Goal: Check status

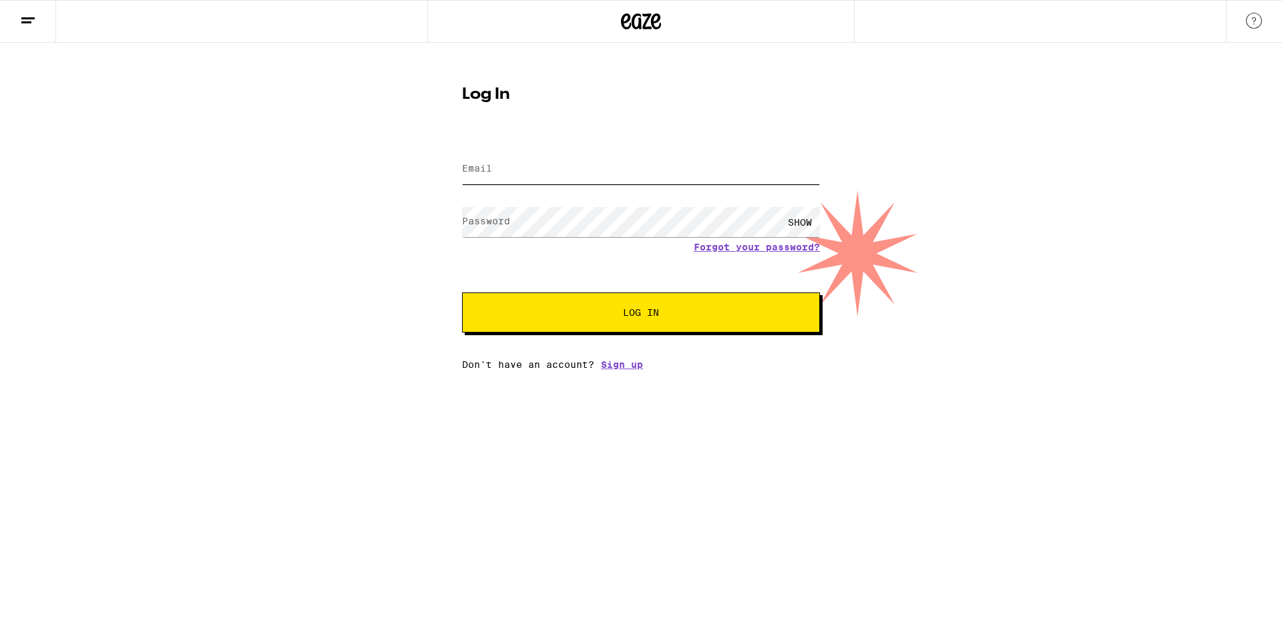
click at [605, 176] on input "Email" at bounding box center [641, 169] width 358 height 30
type input "[EMAIL_ADDRESS][DOMAIN_NAME]"
click at [462, 292] on button "Log In" at bounding box center [641, 312] width 358 height 40
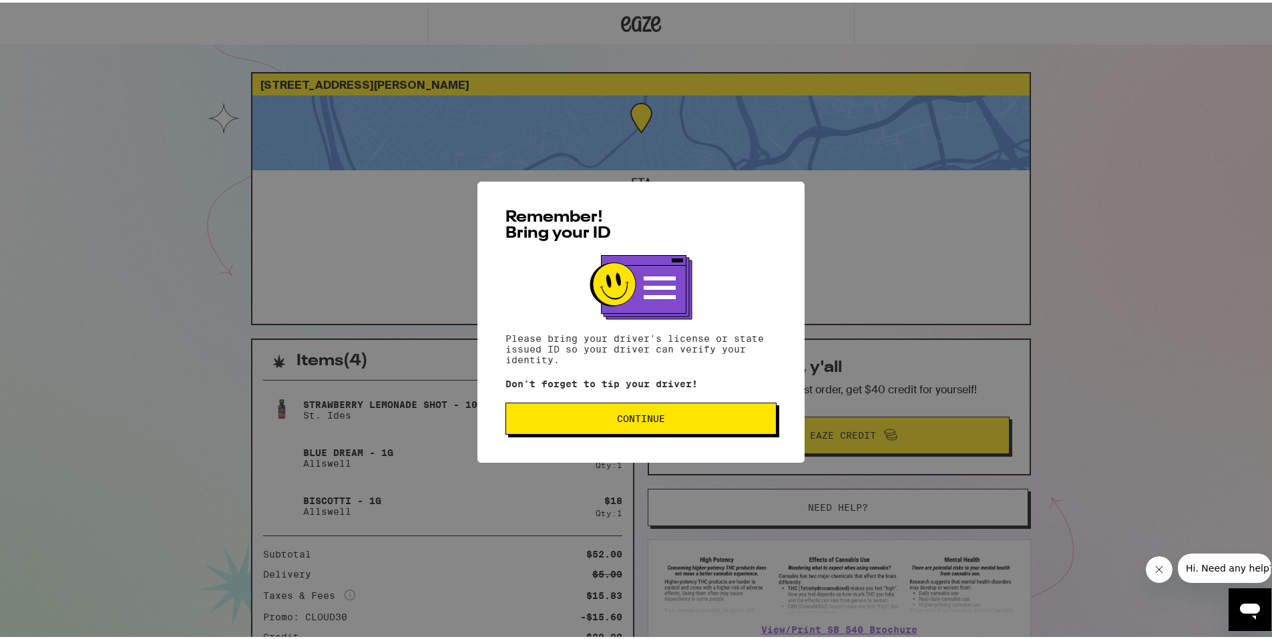
click at [702, 407] on button "Continue" at bounding box center [640, 416] width 271 height 32
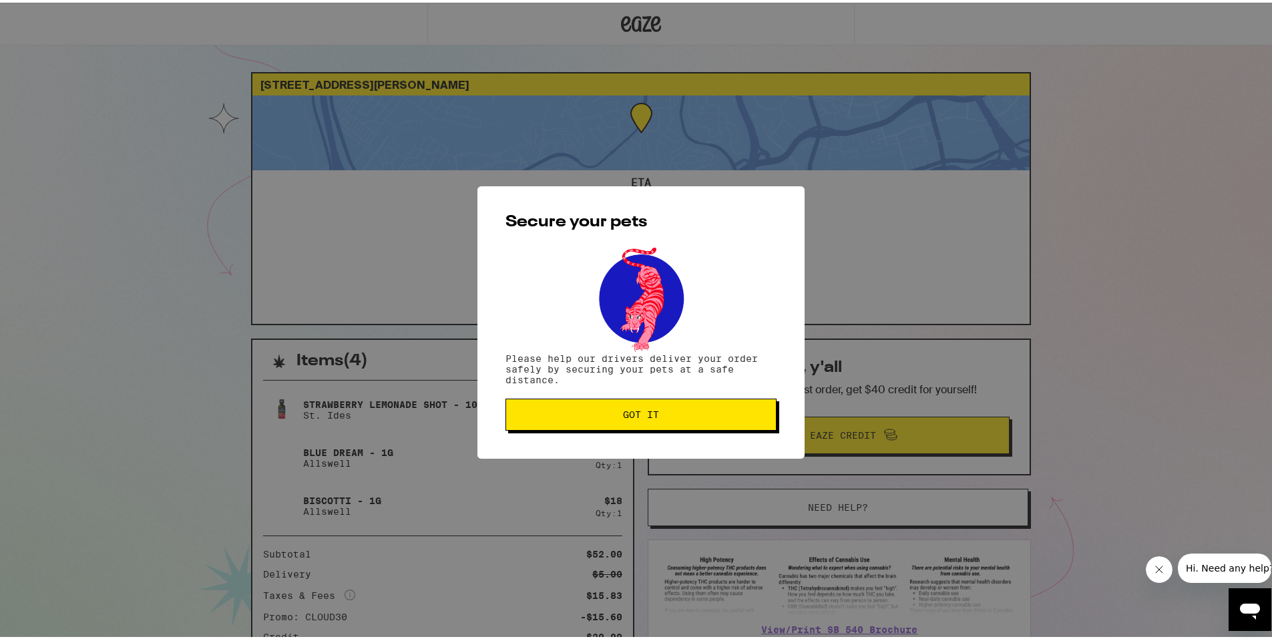
click at [689, 413] on span "Got it" at bounding box center [641, 411] width 248 height 9
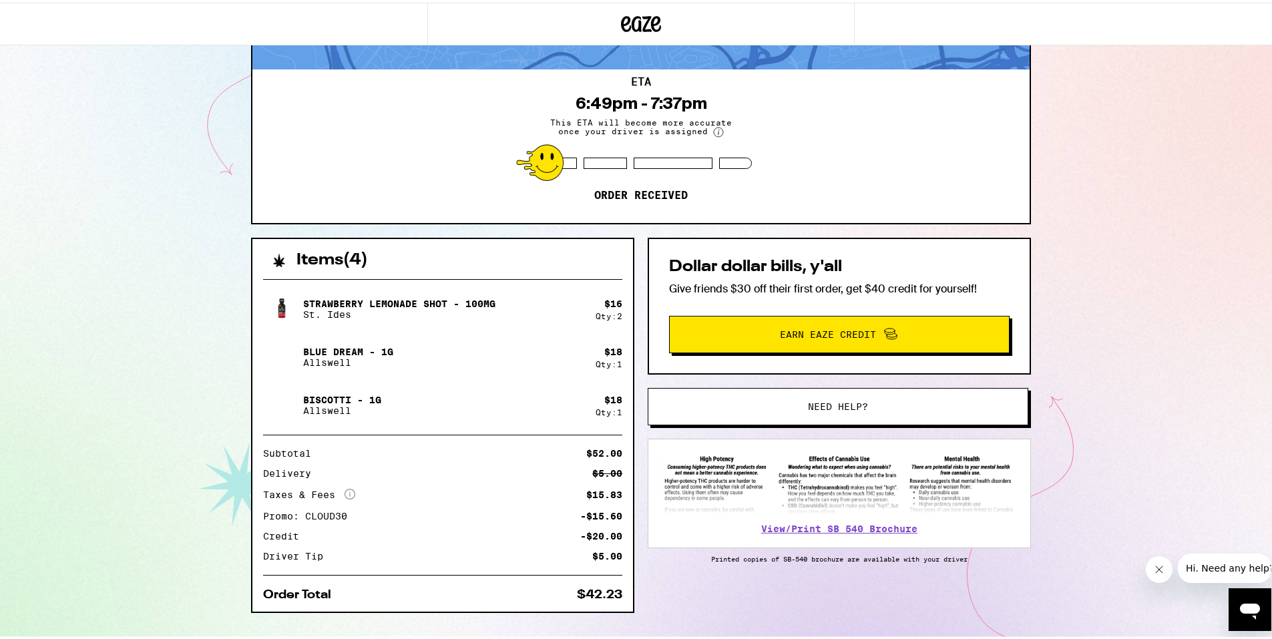
scroll to position [126, 0]
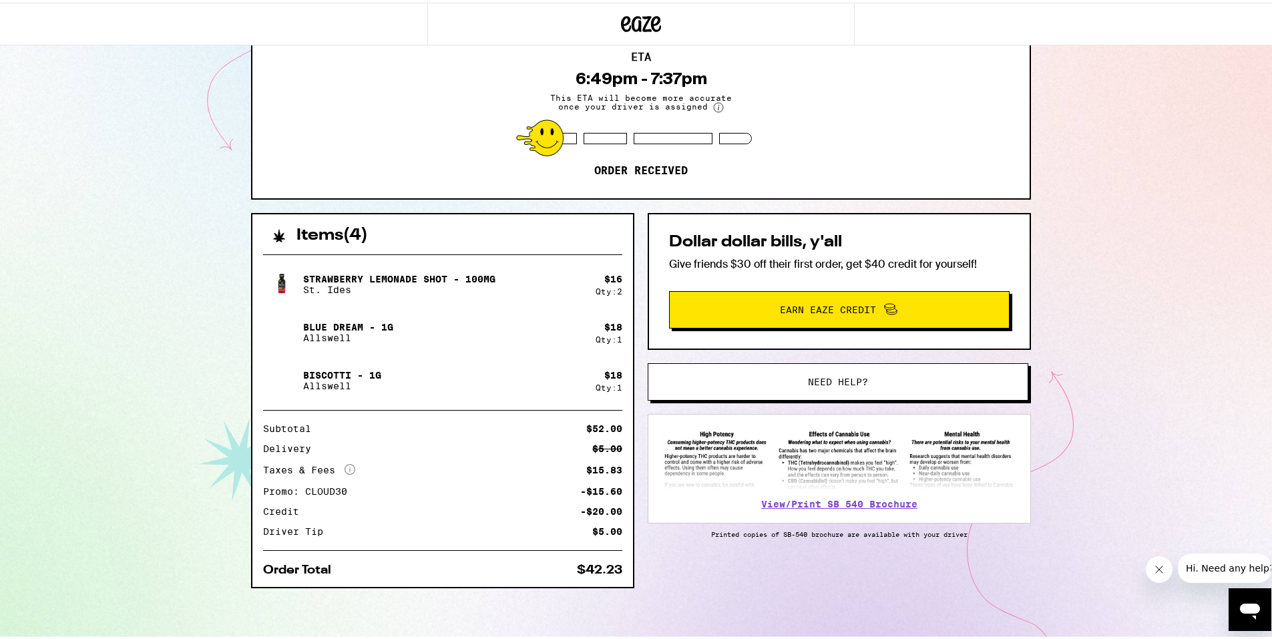
click at [714, 107] on circle at bounding box center [718, 104] width 9 height 9
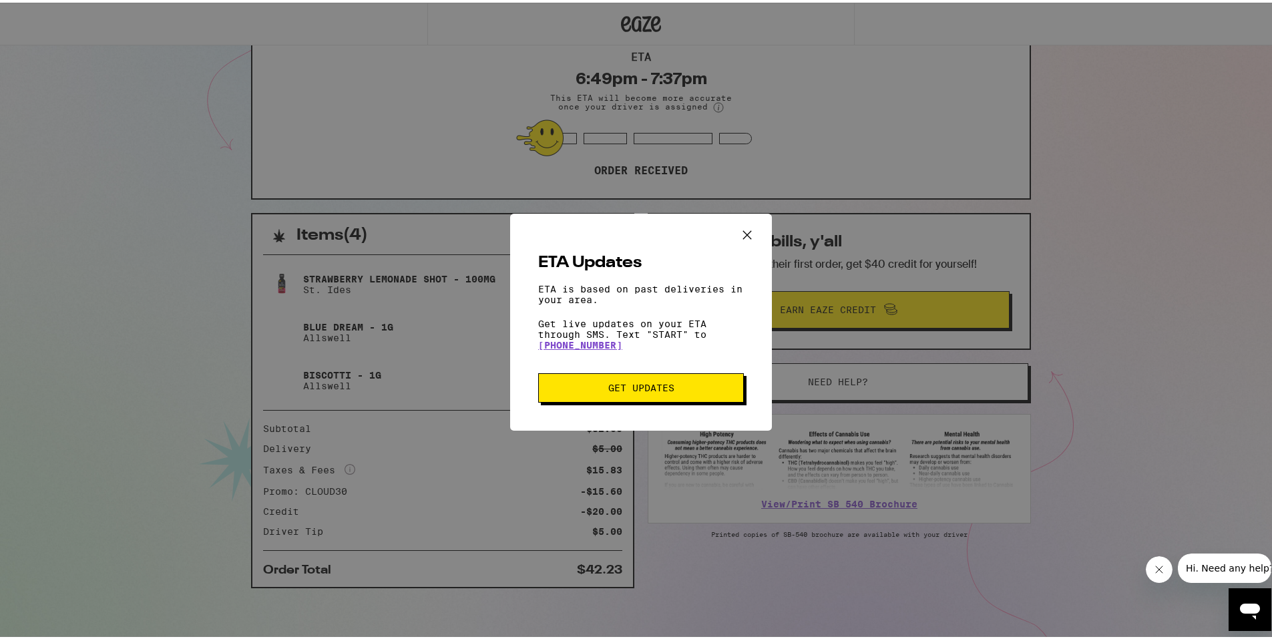
click at [658, 381] on button "Get Updates" at bounding box center [641, 385] width 206 height 29
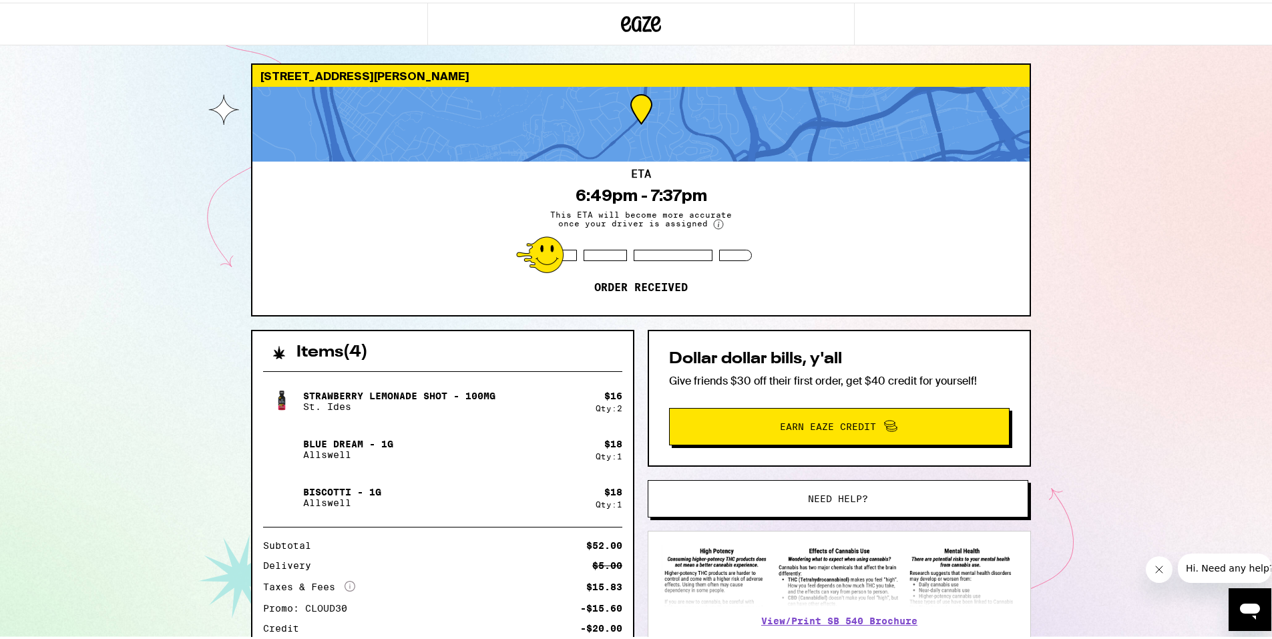
scroll to position [0, 0]
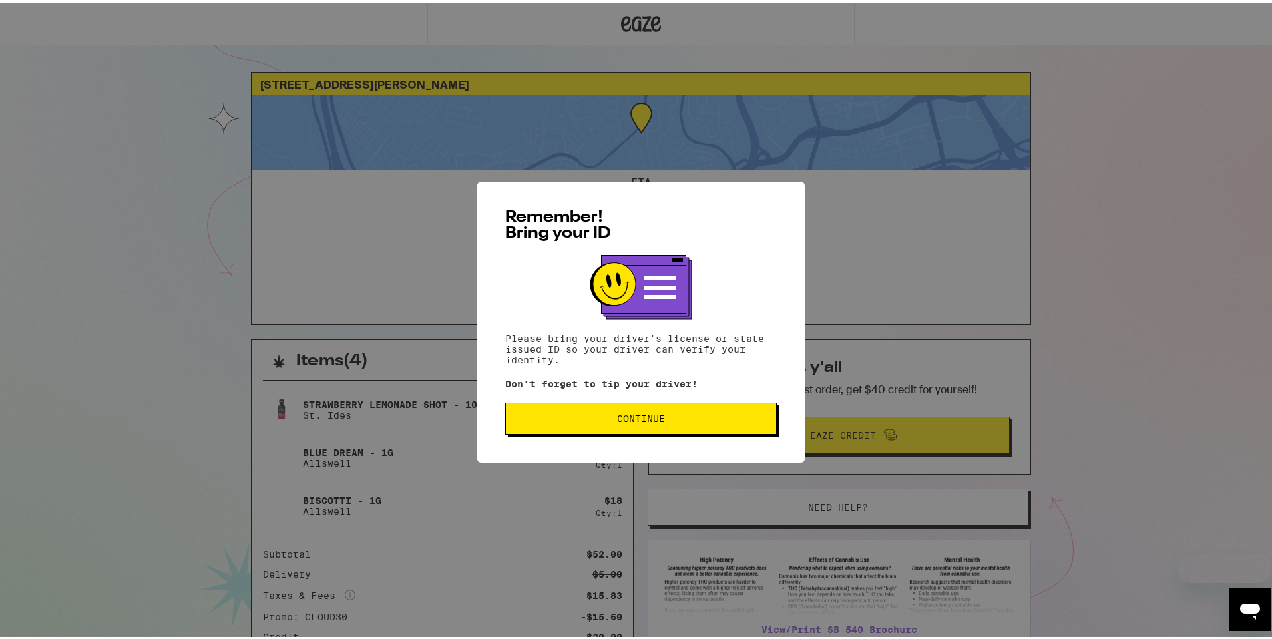
click at [616, 426] on button "Continue" at bounding box center [640, 416] width 271 height 32
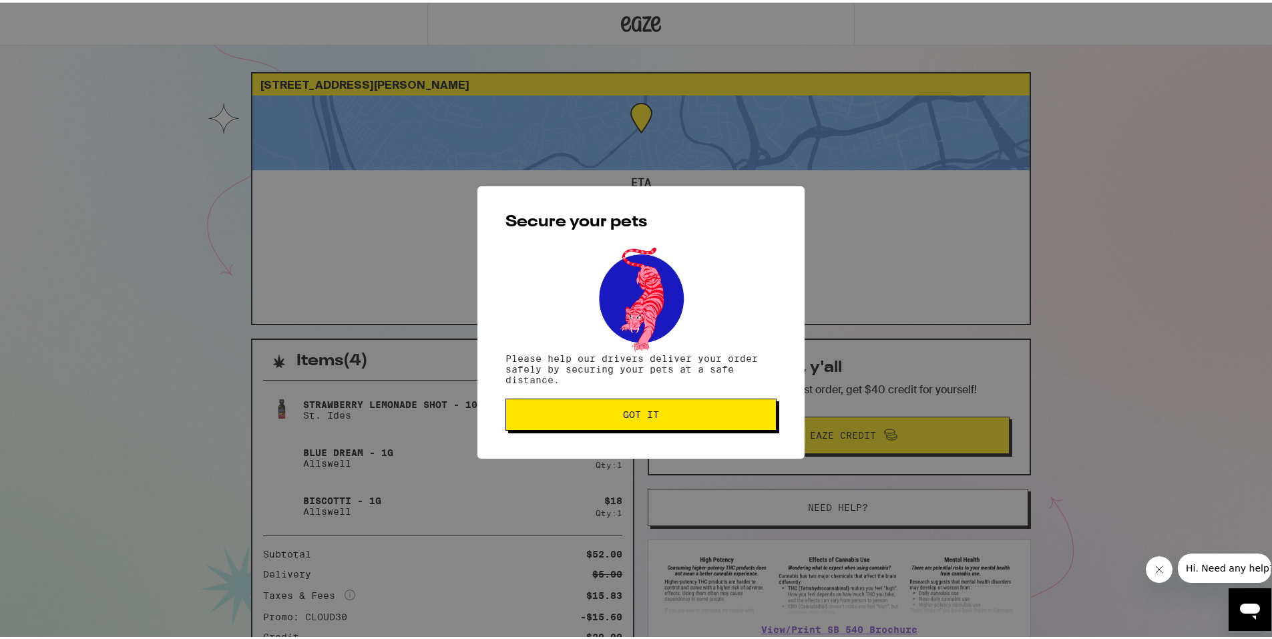
click at [616, 425] on button "Got it" at bounding box center [640, 412] width 271 height 32
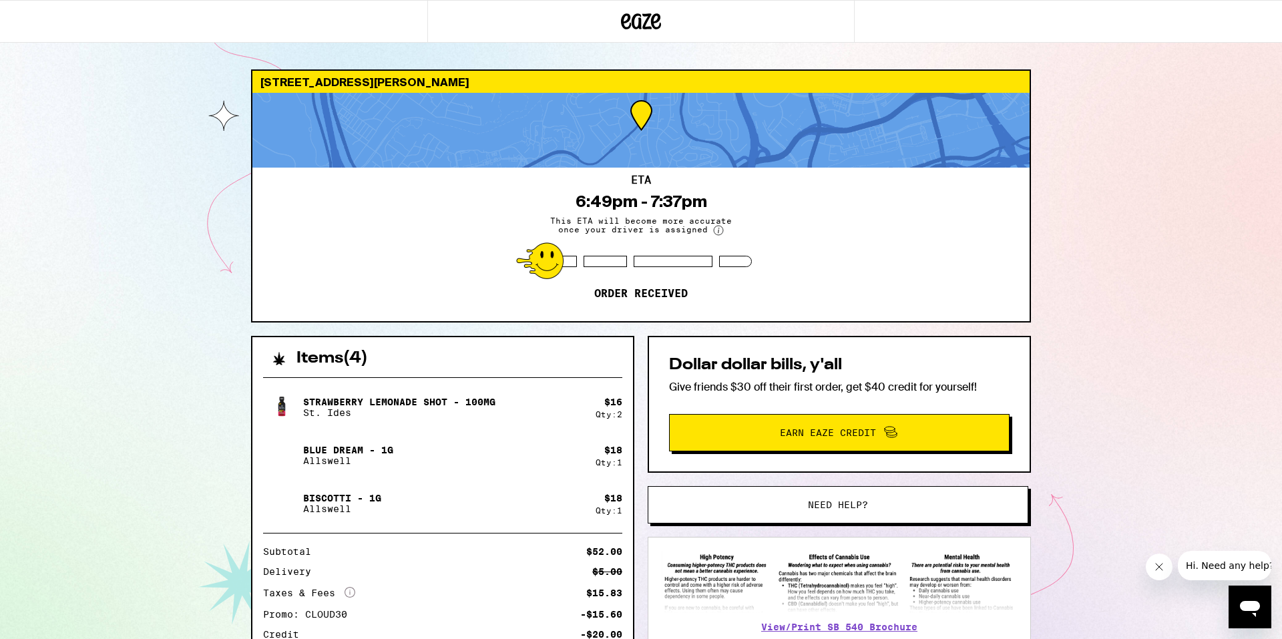
click at [1245, 562] on span "Hi. Need any help?" at bounding box center [1229, 565] width 88 height 11
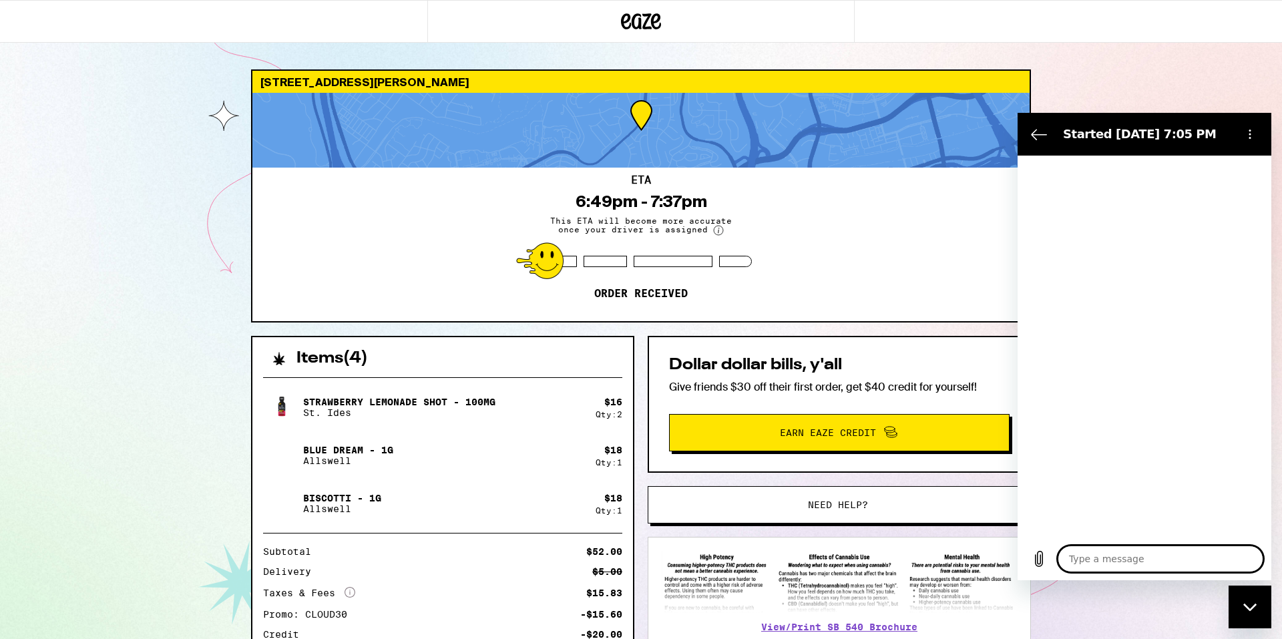
type textarea "x"
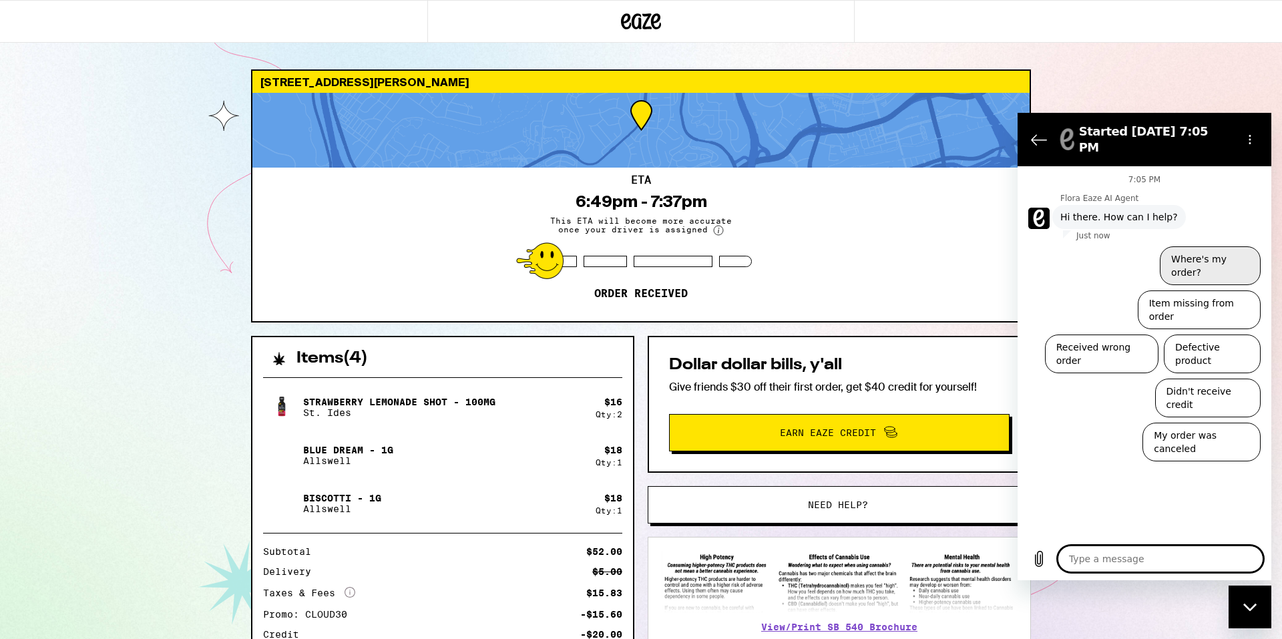
type textarea "a"
type textarea "x"
type textarea "an"
type textarea "x"
type textarea "any"
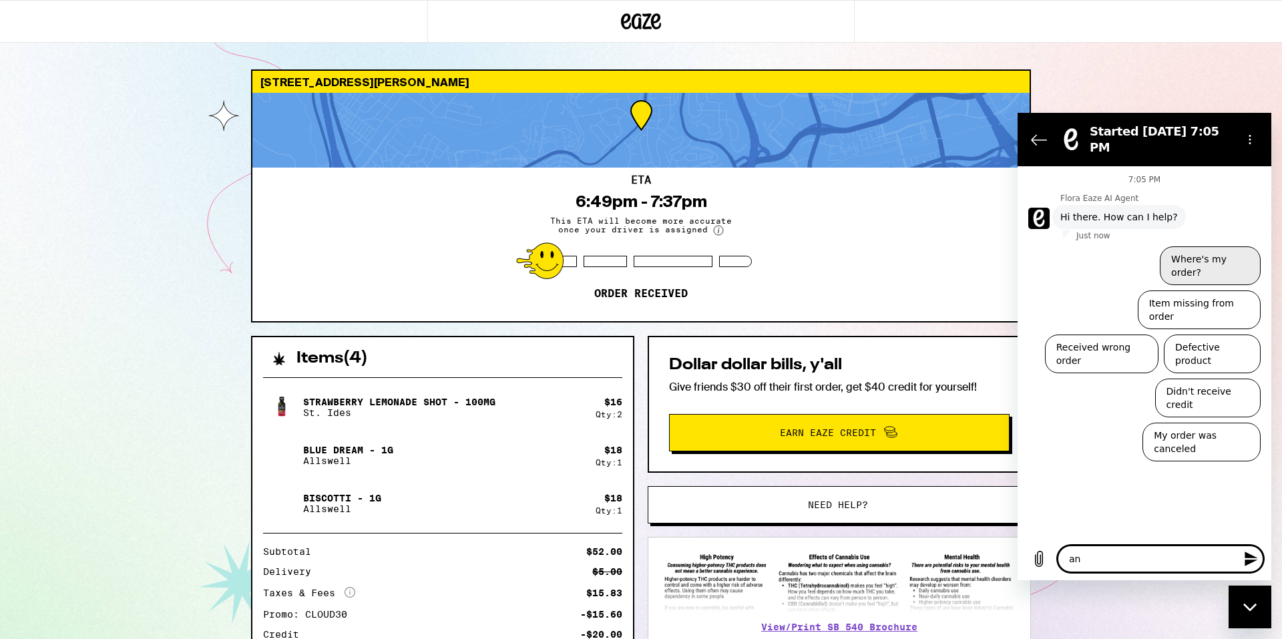
type textarea "x"
type textarea "any"
type textarea "x"
type textarea "any u"
type textarea "x"
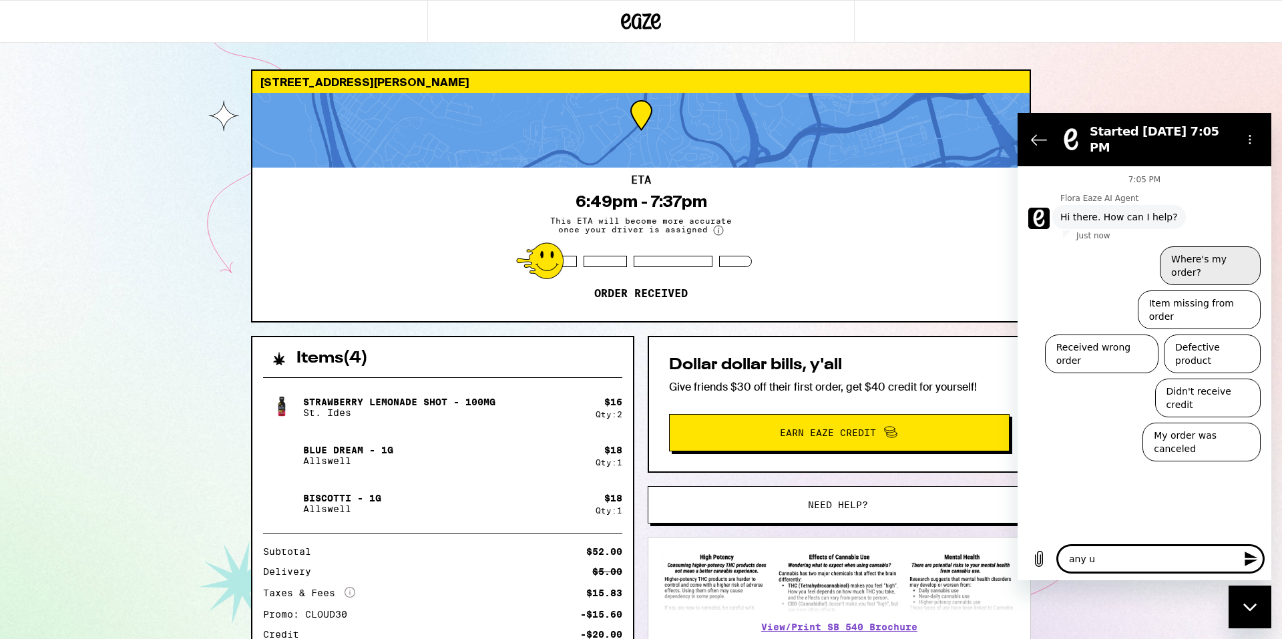
type textarea "any up"
type textarea "x"
type textarea "any upd"
type textarea "x"
type textarea "any upda"
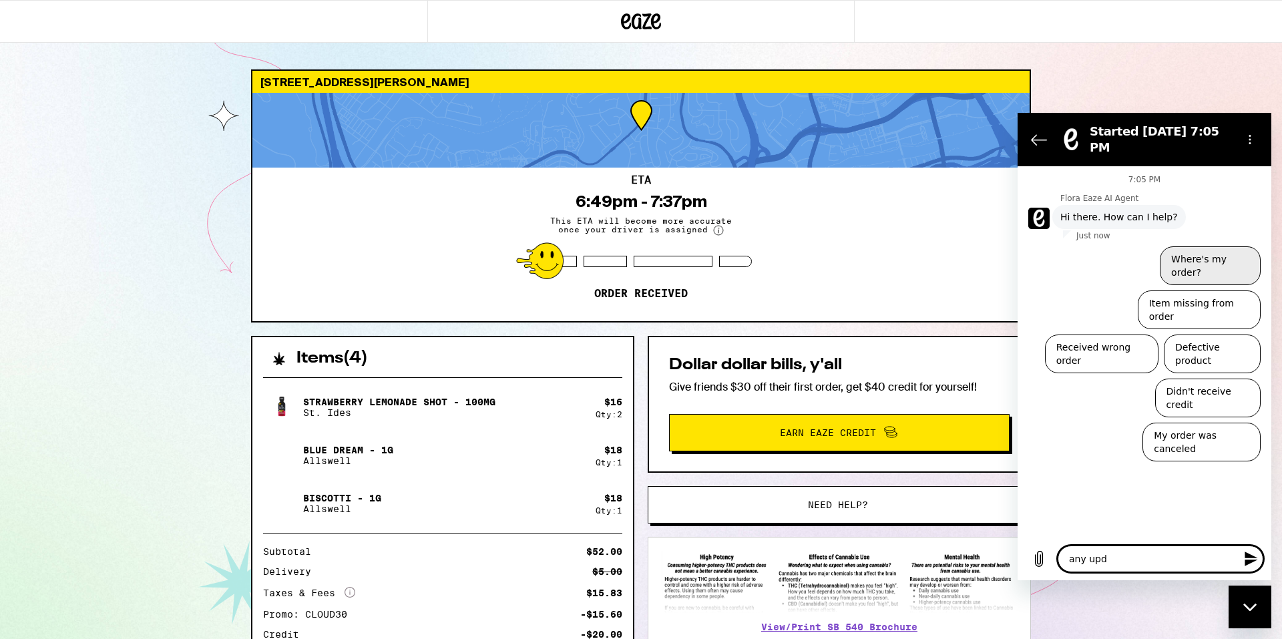
type textarea "x"
type textarea "any updat"
type textarea "x"
type textarea "any update"
type textarea "x"
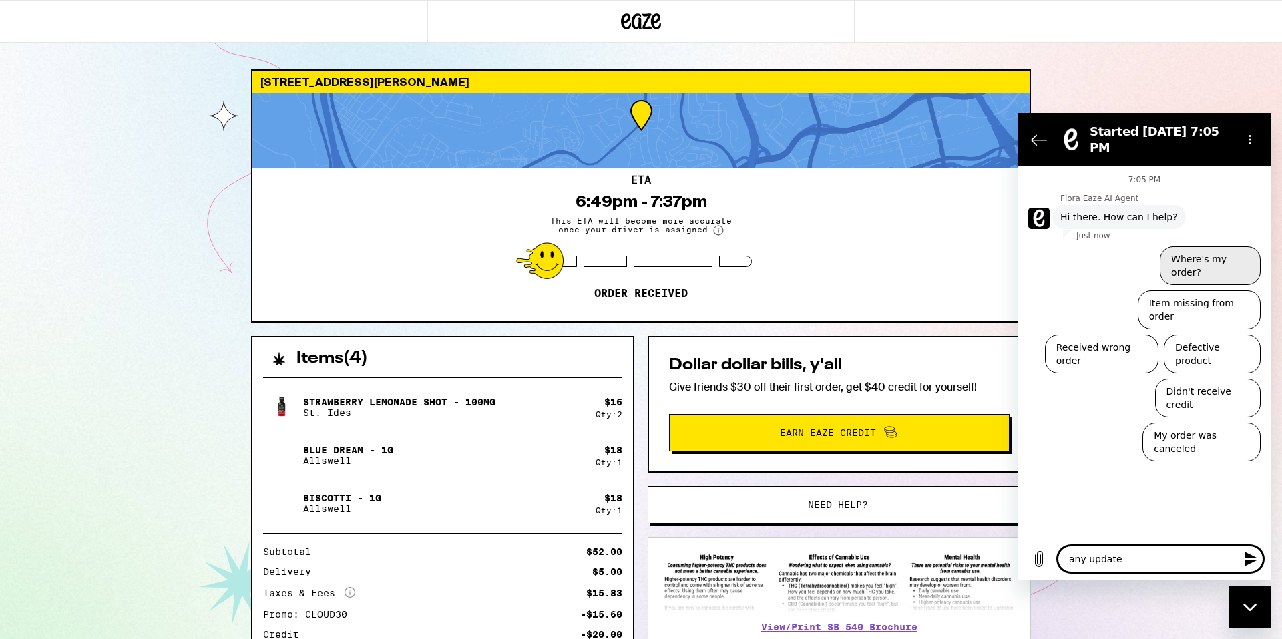
type textarea "any update"
type textarea "x"
type textarea "any update o"
type textarea "x"
type textarea "any update on"
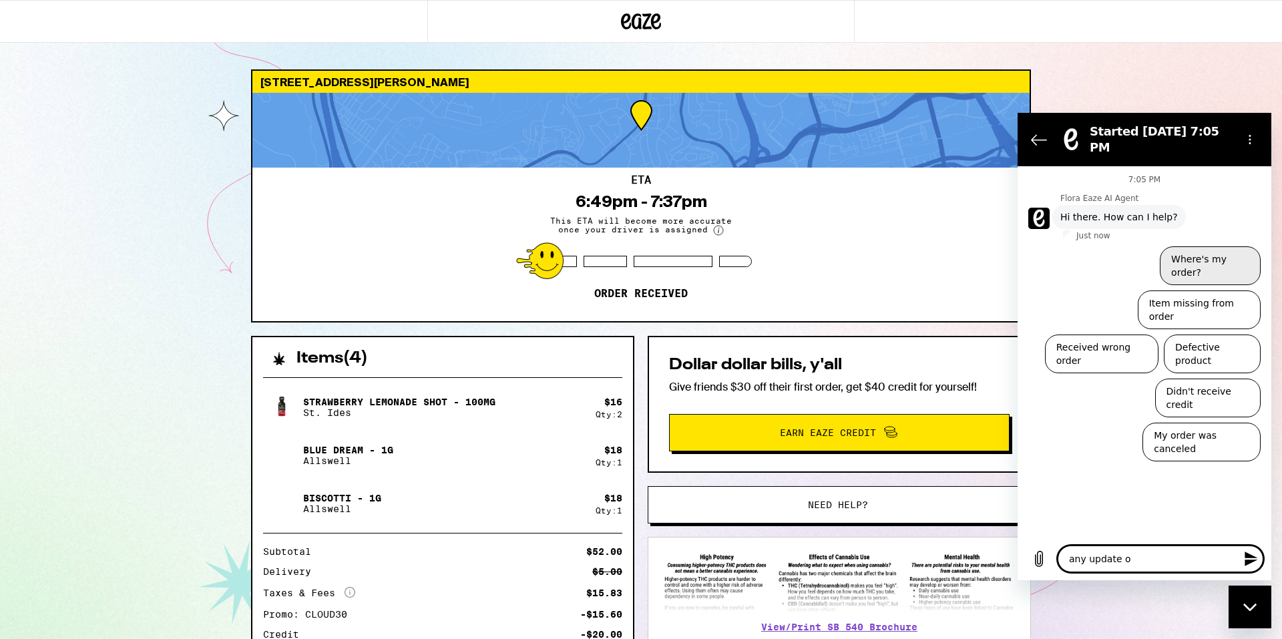
type textarea "x"
type textarea "any update on"
type textarea "x"
type textarea "any update on m"
type textarea "x"
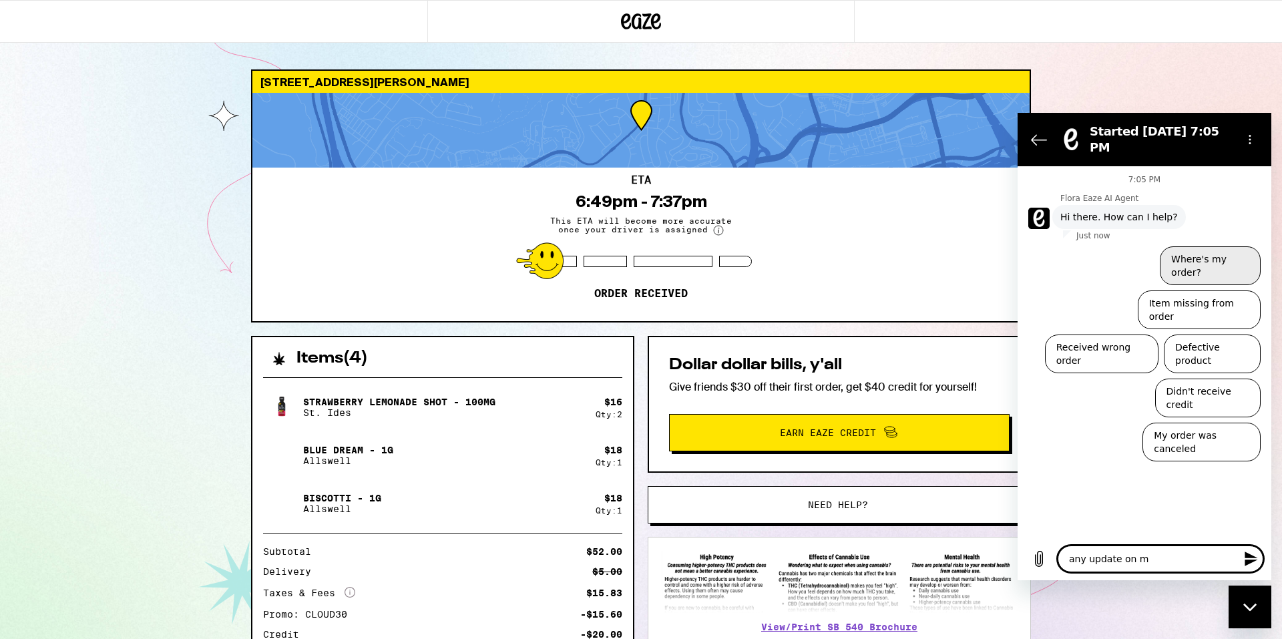
type textarea "any update on my"
type textarea "x"
type textarea "any update on my"
type textarea "x"
type textarea "any update on my o"
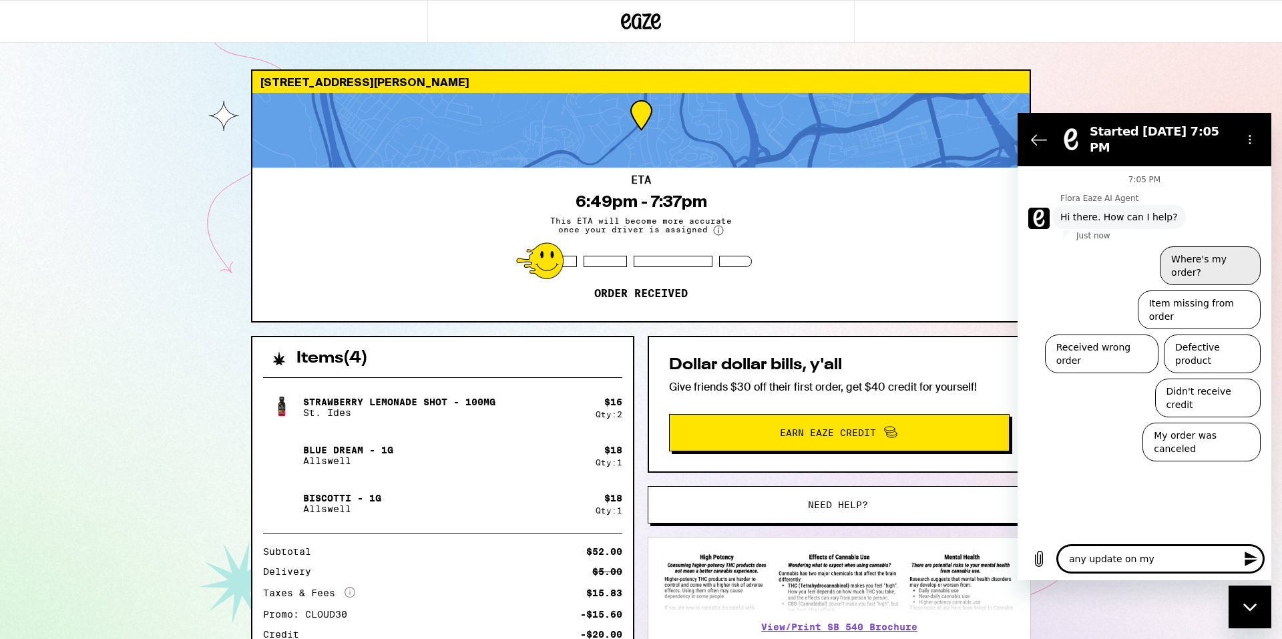
type textarea "x"
type textarea "any update on my or"
type textarea "x"
type textarea "any update on my ord"
type textarea "x"
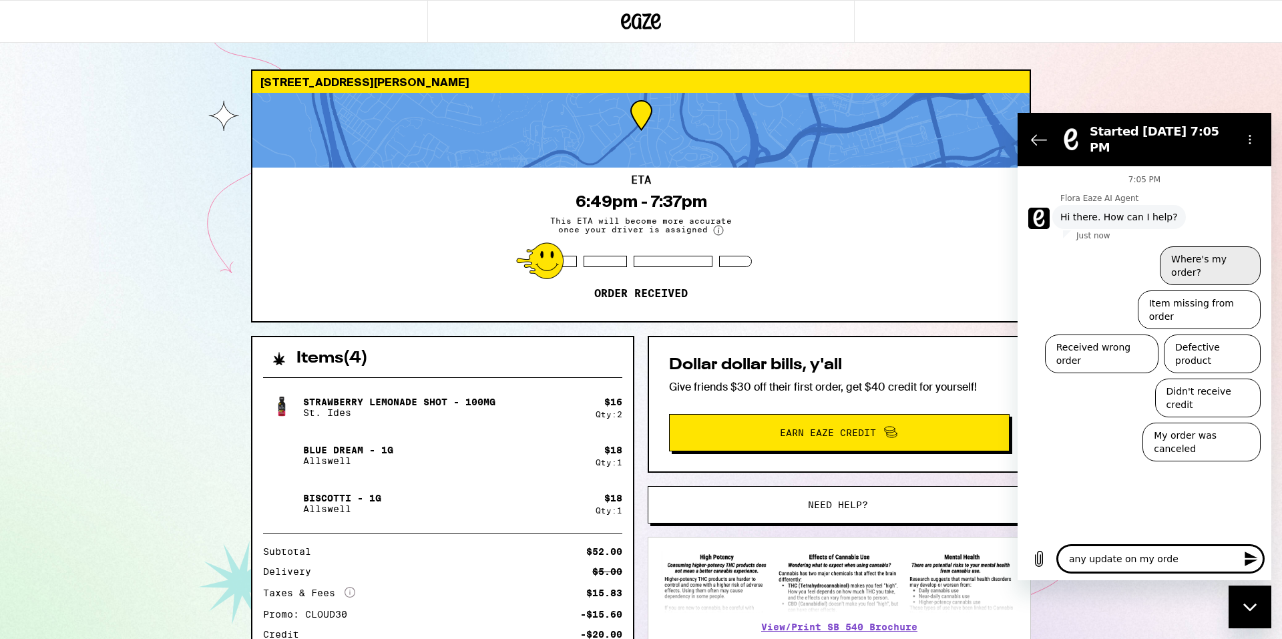
type textarea "any update on my ordew"
type textarea "x"
type textarea "any update on my ordew"
type textarea "x"
type textarea "any update on my orde"
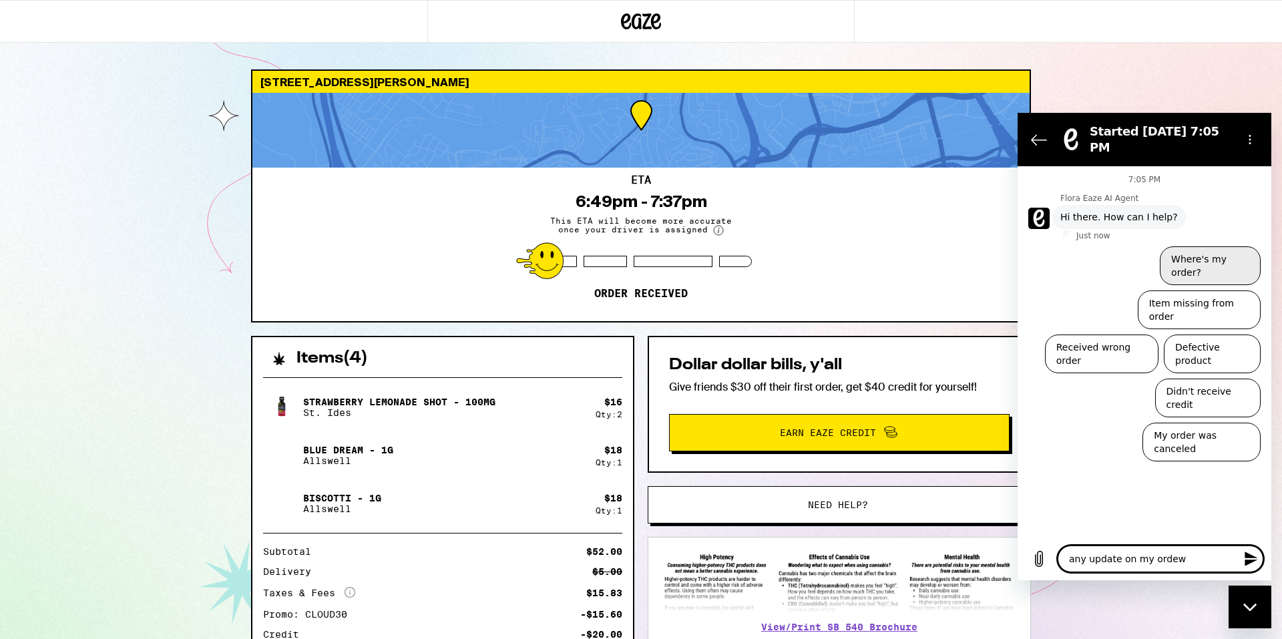
type textarea "x"
type textarea "any update on my order"
type textarea "x"
type textarea "any update on my order?"
type textarea "x"
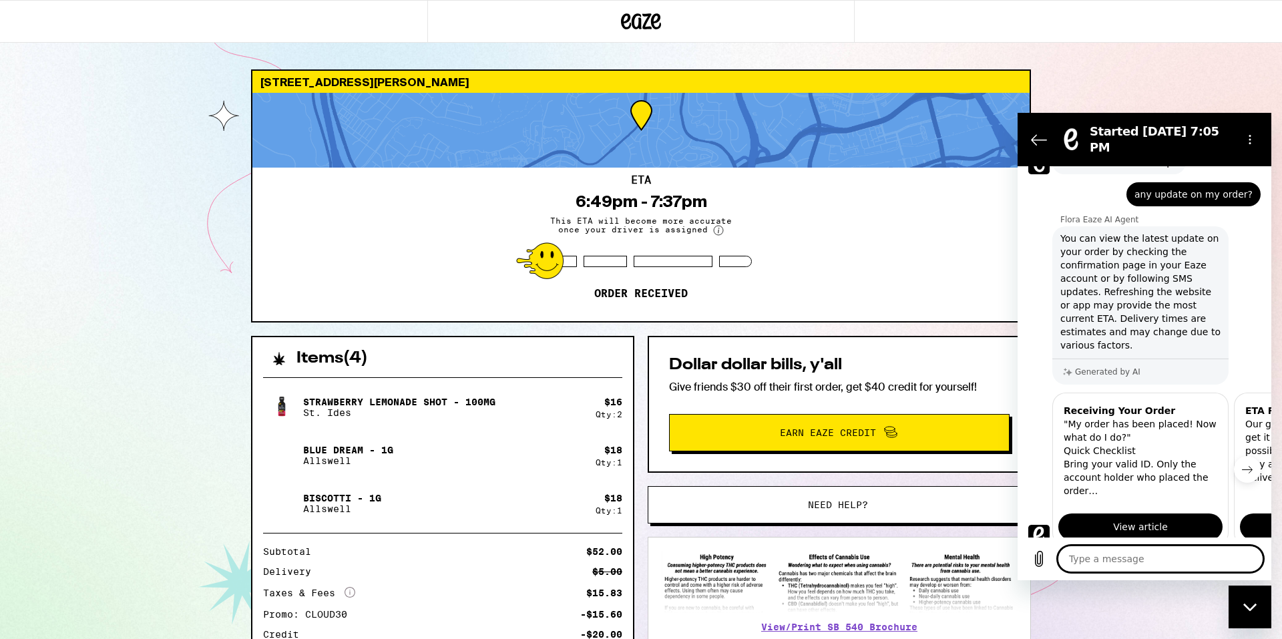
scroll to position [53, 0]
type textarea "x"
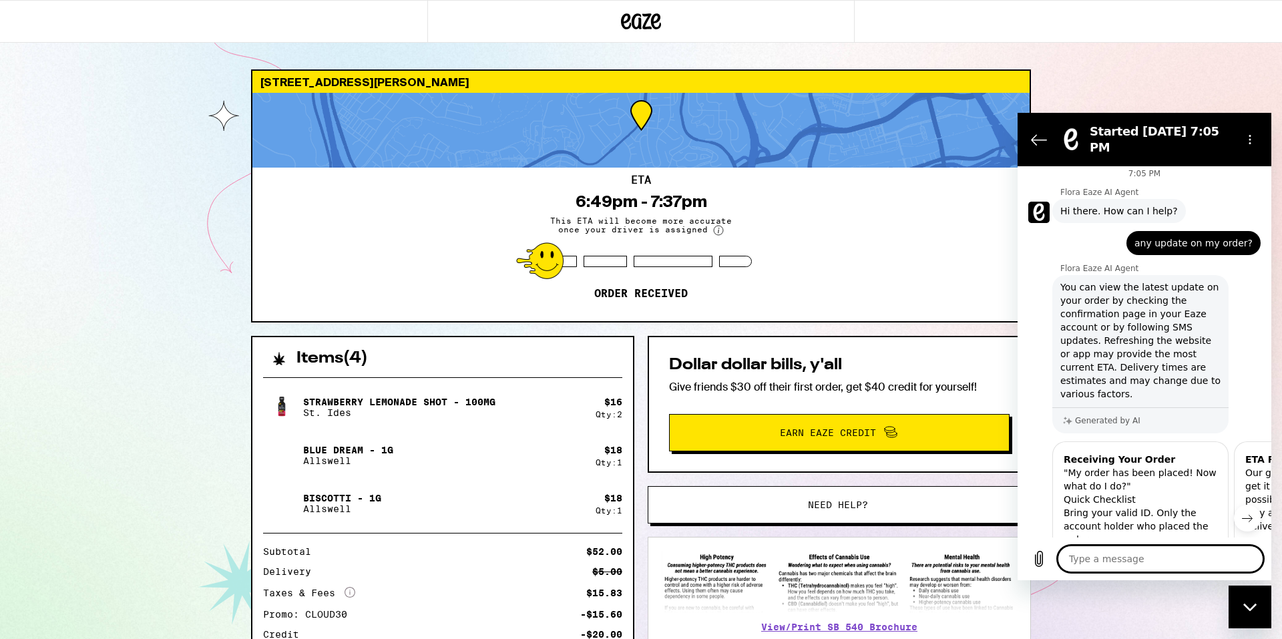
scroll to position [0, 0]
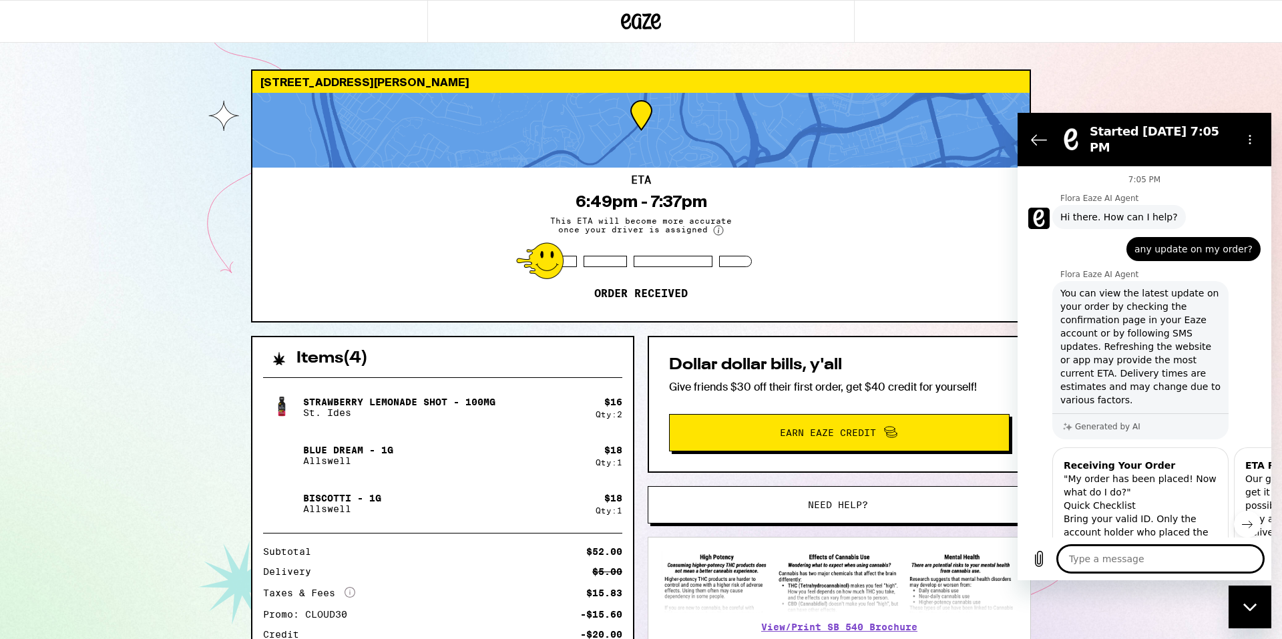
click at [1242, 519] on icon "Next item" at bounding box center [1247, 524] width 11 height 11
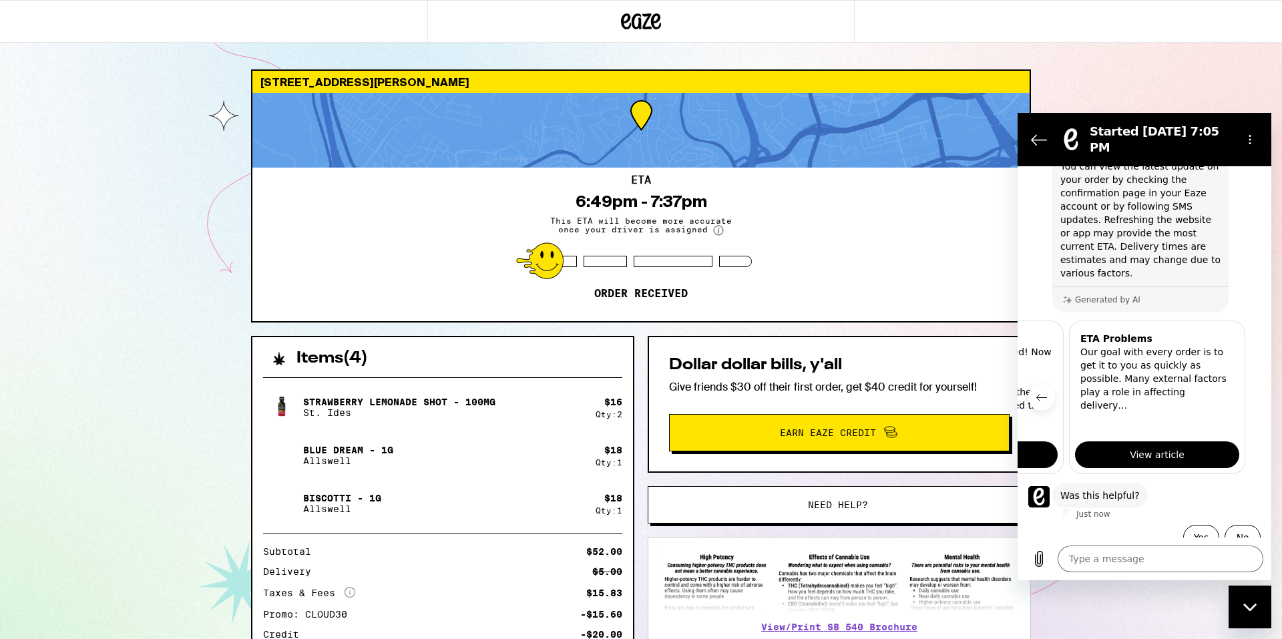
scroll to position [132, 0]
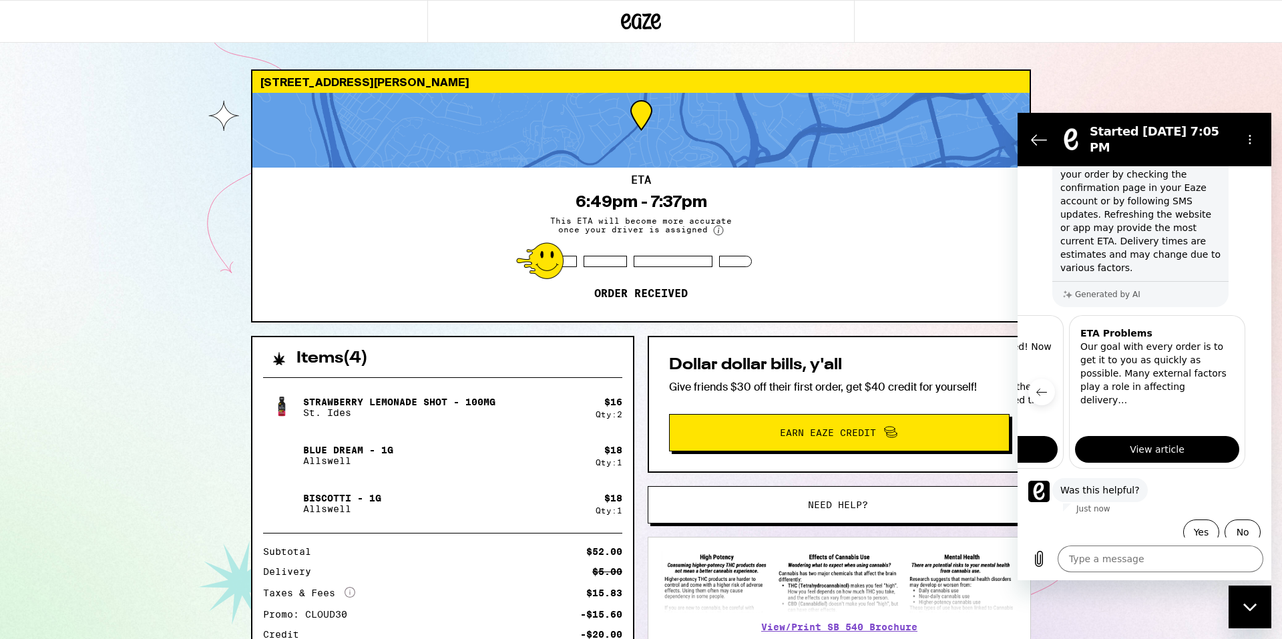
click at [1198, 76] on div "6675 Linda Vista Rd San Diego 92111 ETA 6:49pm - 7:37pm This ETA will become mo…" at bounding box center [641, 382] width 1282 height 764
click at [1034, 140] on icon "Back to the conversation list" at bounding box center [1039, 140] width 16 height 16
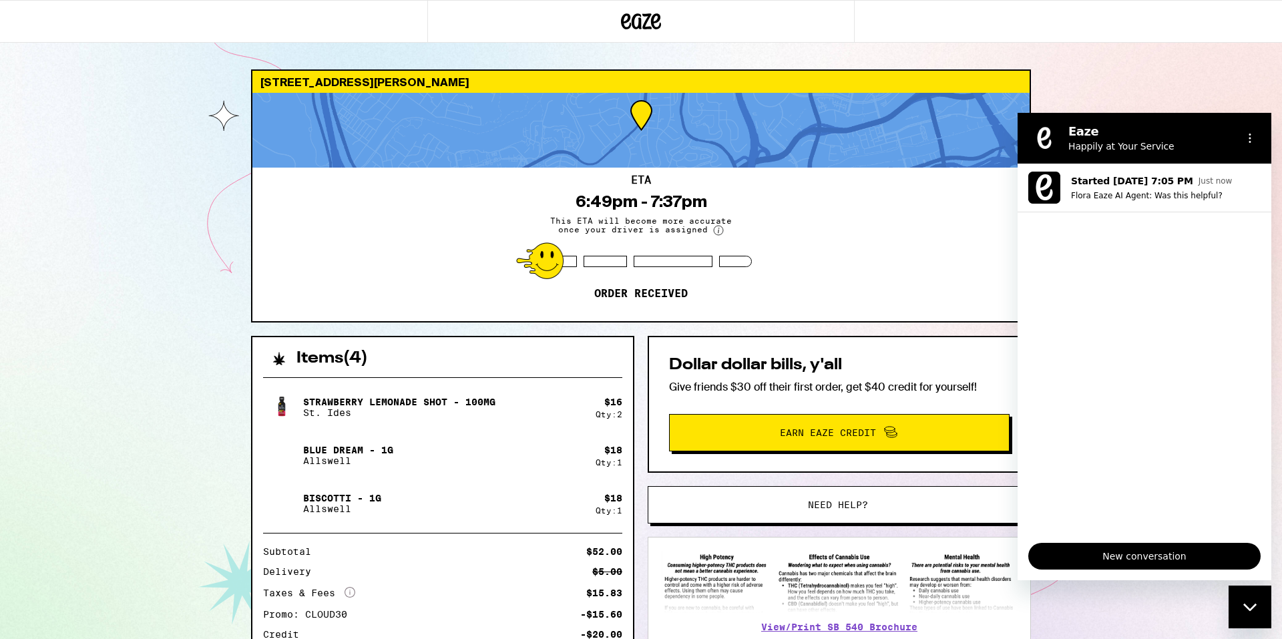
click at [1101, 46] on div "6675 Linda Vista Rd San Diego 92111 ETA 6:49pm - 7:37pm This ETA will become mo…" at bounding box center [641, 382] width 1282 height 764
click at [1246, 622] on div "Close messaging window" at bounding box center [1250, 607] width 40 height 40
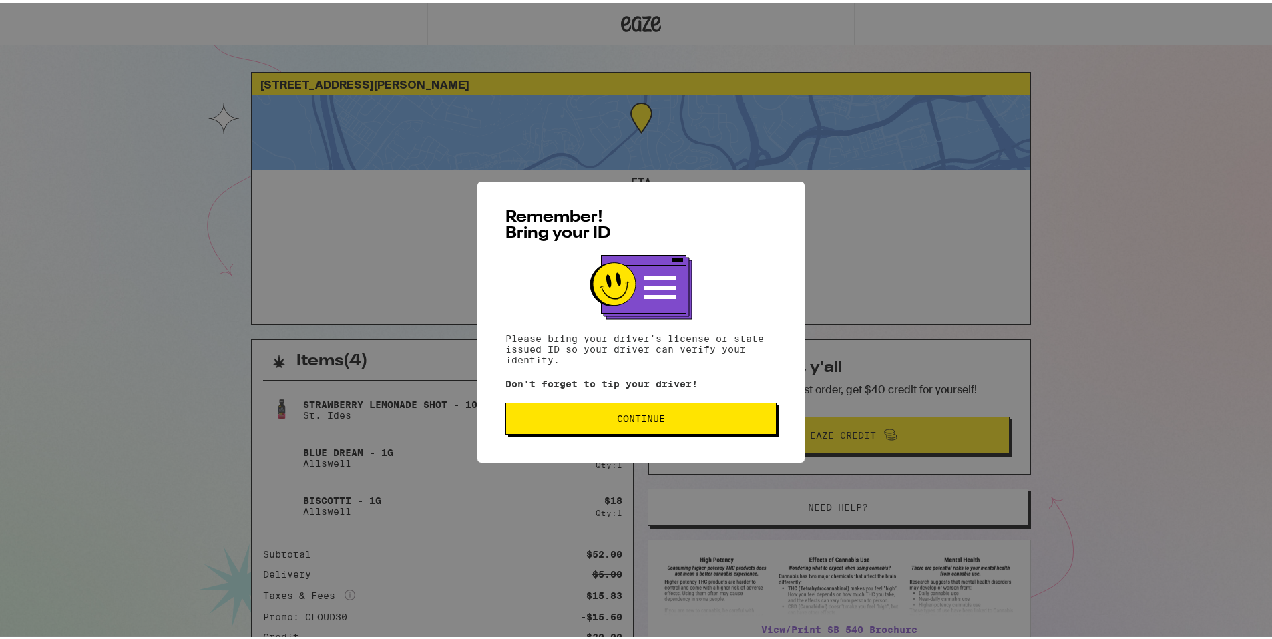
click at [611, 432] on button "Continue" at bounding box center [640, 416] width 271 height 32
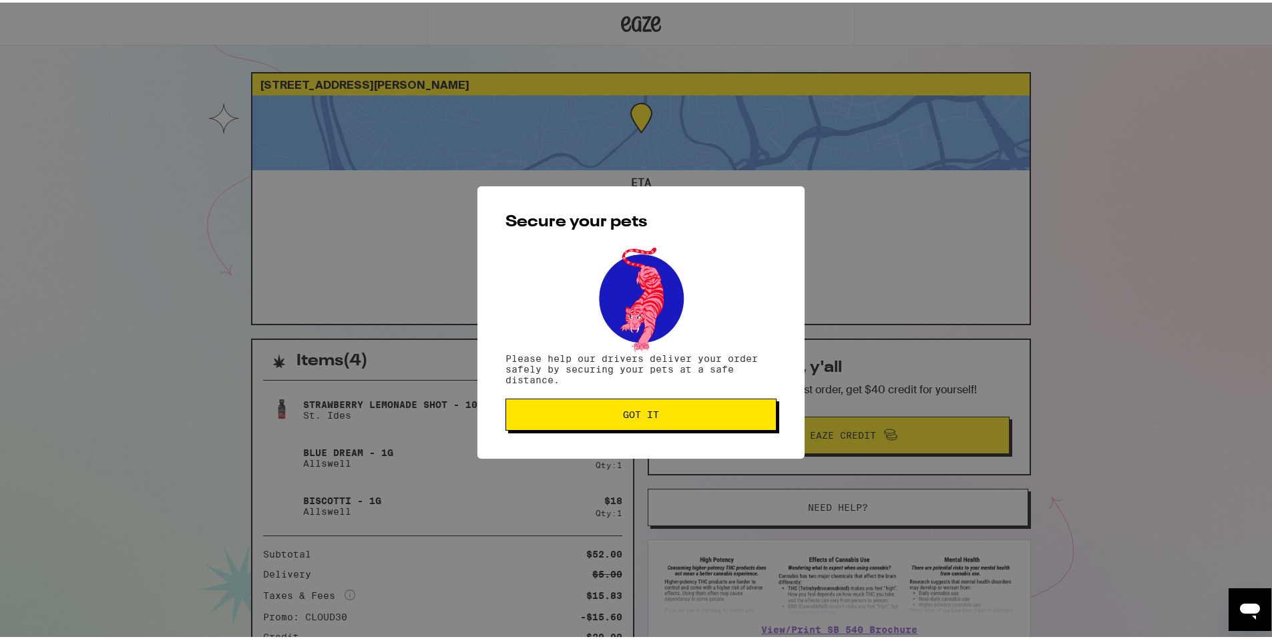
click at [611, 433] on div "Secure your pets Please help our drivers deliver your order safely by securing …" at bounding box center [640, 320] width 327 height 272
click at [609, 427] on button "Got it" at bounding box center [640, 412] width 271 height 32
